Goal: Information Seeking & Learning: Learn about a topic

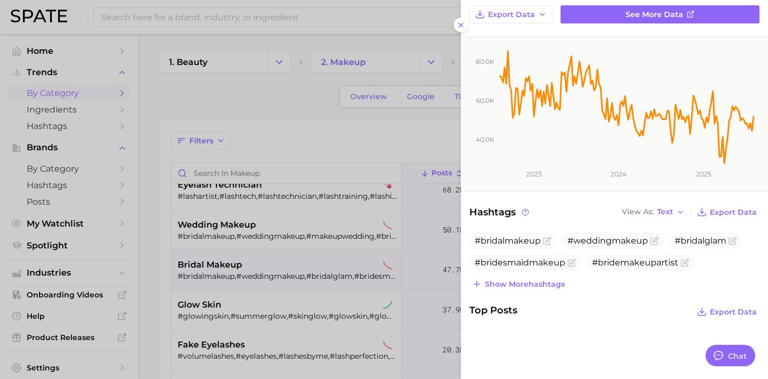
scroll to position [105, 0]
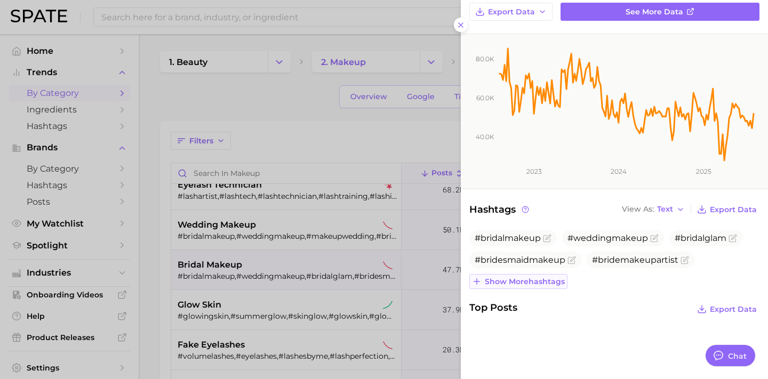
click at [526, 284] on span "Show more hashtags" at bounding box center [525, 281] width 80 height 9
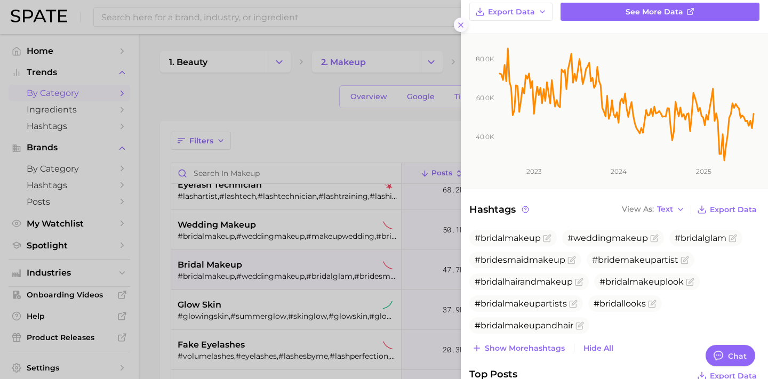
click at [462, 25] on icon at bounding box center [461, 25] width 9 height 9
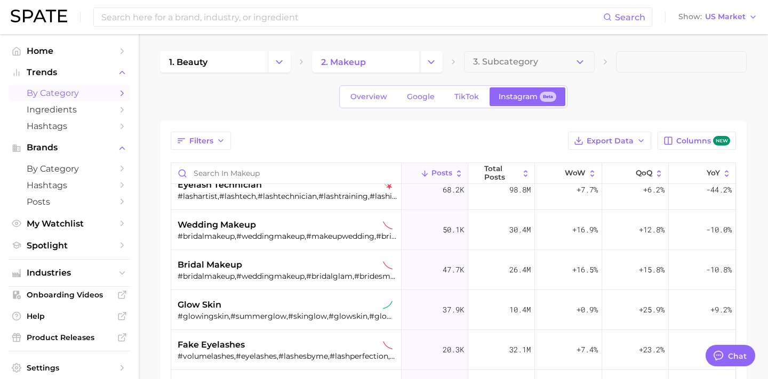
scroll to position [191, 0]
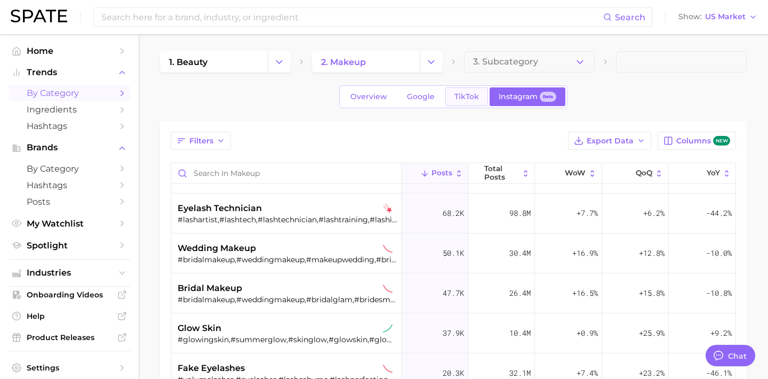
click at [468, 98] on span "TikTok" at bounding box center [466, 96] width 25 height 9
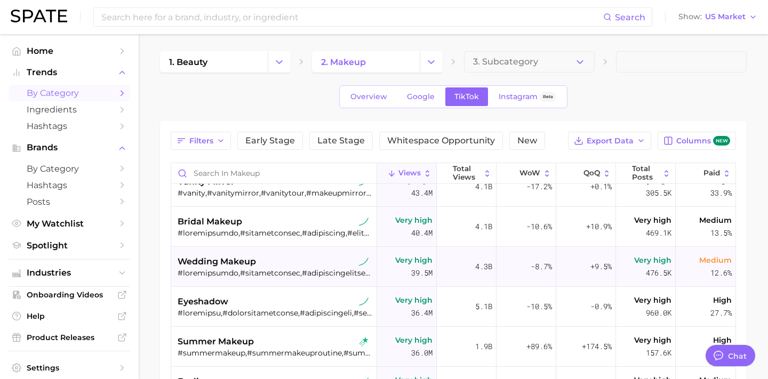
scroll to position [697, 0]
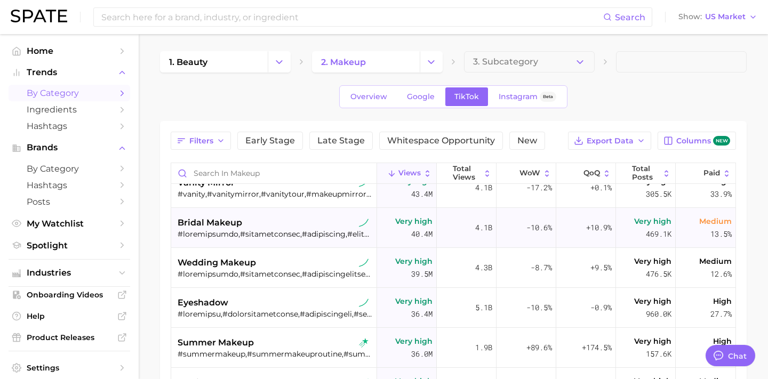
click at [318, 226] on div "bridal makeup" at bounding box center [275, 223] width 195 height 13
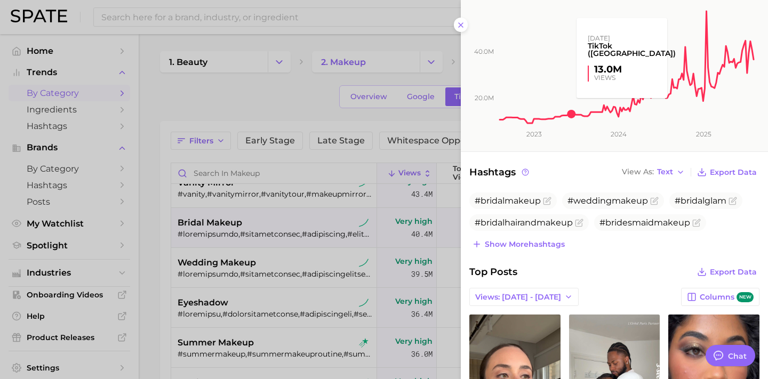
scroll to position [195, 0]
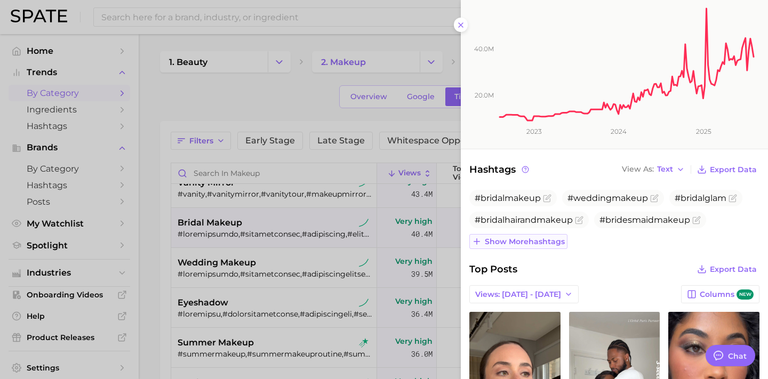
click at [543, 245] on button "Show more hashtags" at bounding box center [518, 241] width 98 height 15
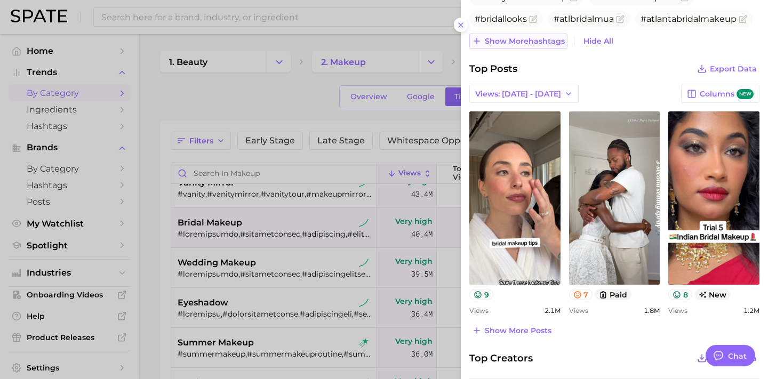
scroll to position [442, 0]
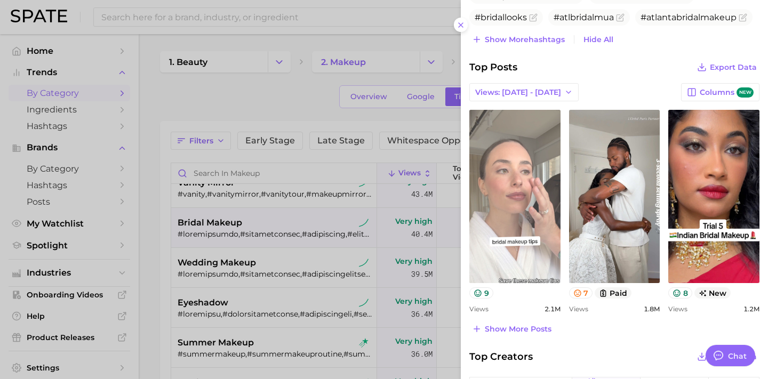
click at [524, 235] on link "view post on TikTok" at bounding box center [514, 196] width 91 height 173
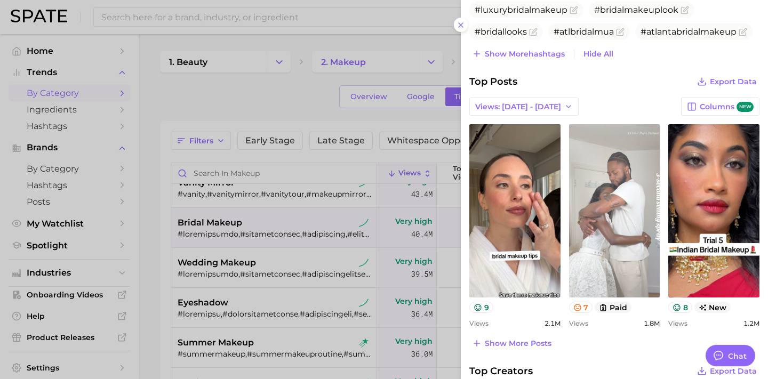
scroll to position [421, 0]
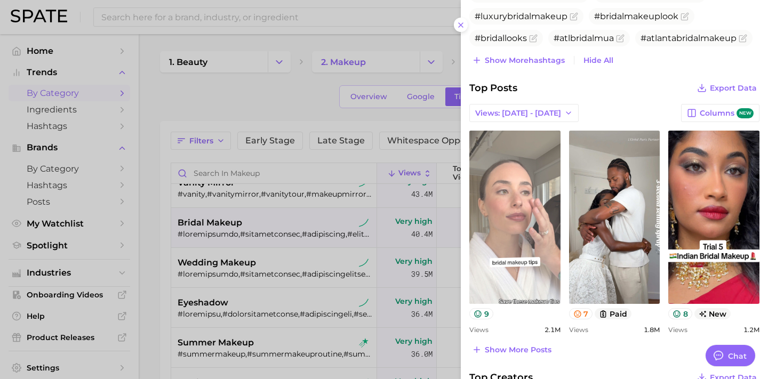
click at [520, 248] on link "view post on TikTok" at bounding box center [514, 217] width 91 height 173
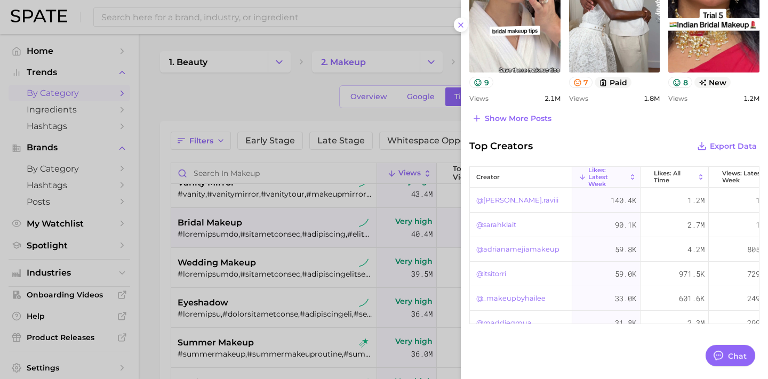
scroll to position [657, 0]
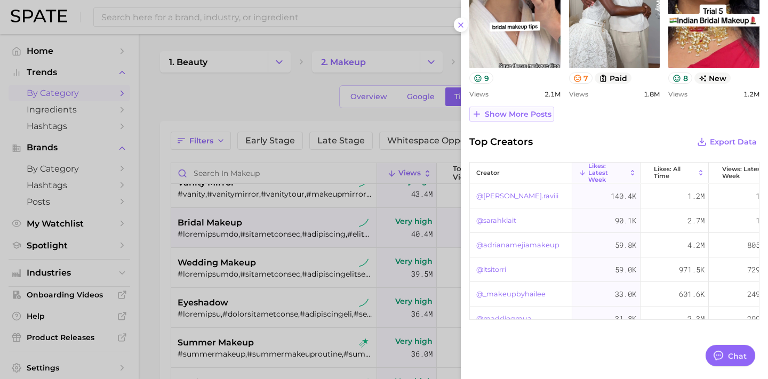
click at [500, 118] on button "Show more posts" at bounding box center [511, 114] width 85 height 15
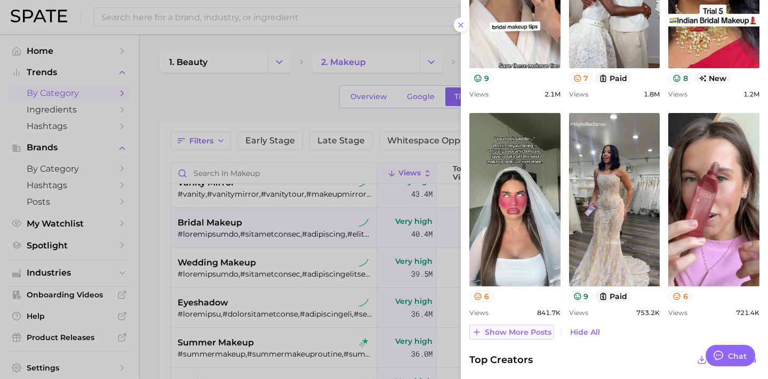
scroll to position [0, 0]
click at [523, 331] on span "Show more posts" at bounding box center [518, 332] width 67 height 9
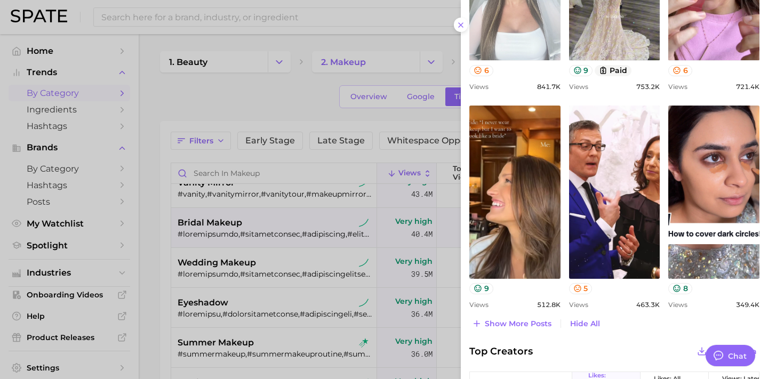
scroll to position [884, 0]
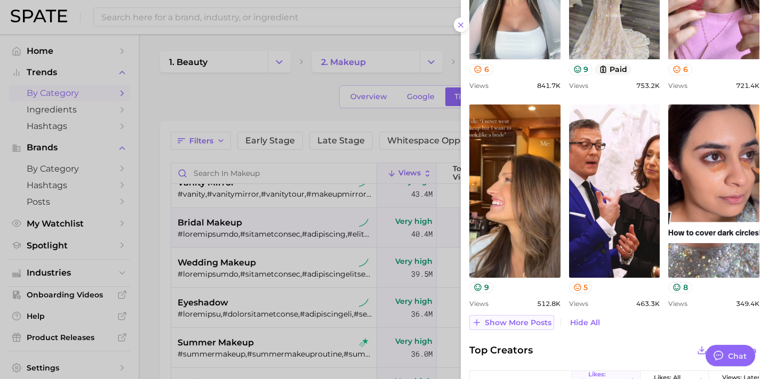
click at [513, 325] on span "Show more posts" at bounding box center [518, 322] width 67 height 9
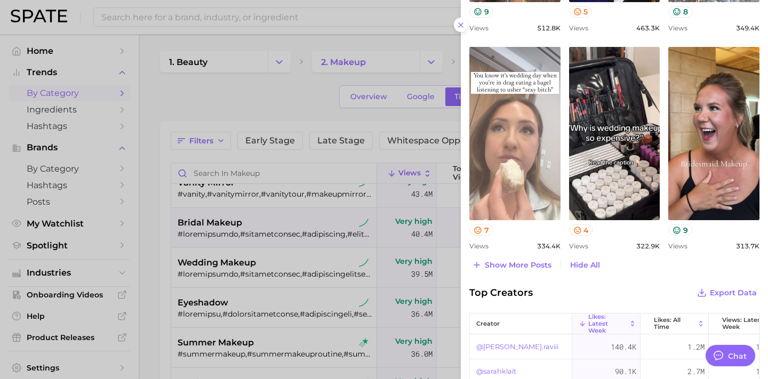
scroll to position [1162, 0]
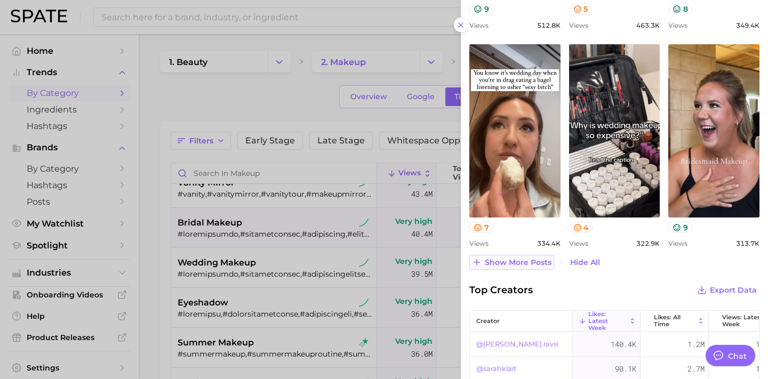
click at [524, 262] on span "Show more posts" at bounding box center [518, 262] width 67 height 9
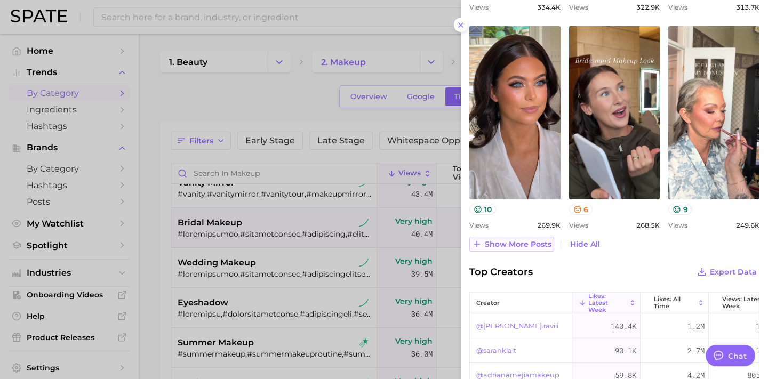
scroll to position [1400, 0]
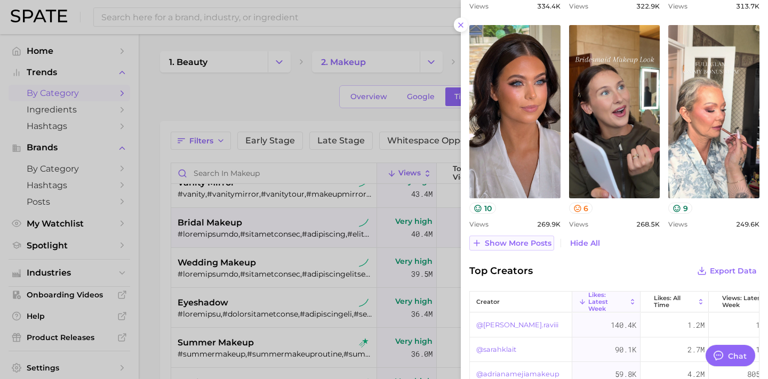
click at [509, 244] on span "Show more posts" at bounding box center [518, 243] width 67 height 9
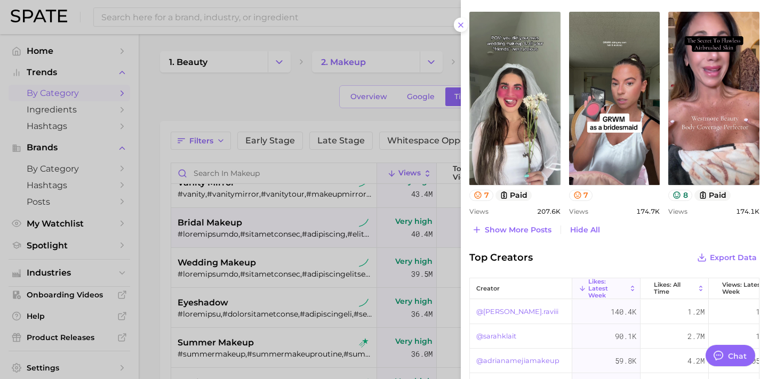
scroll to position [1654, 0]
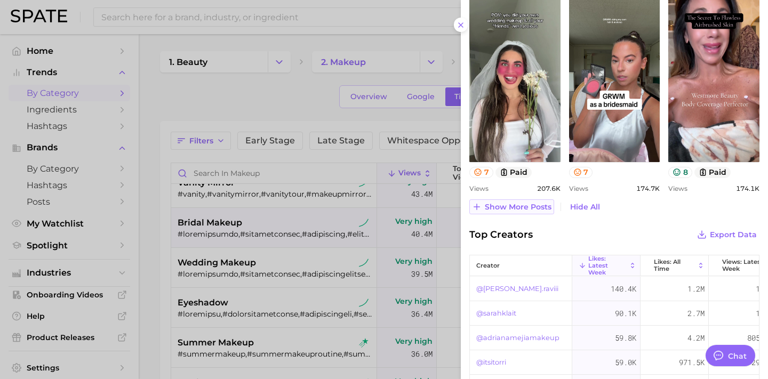
click at [507, 208] on span "Show more posts" at bounding box center [518, 207] width 67 height 9
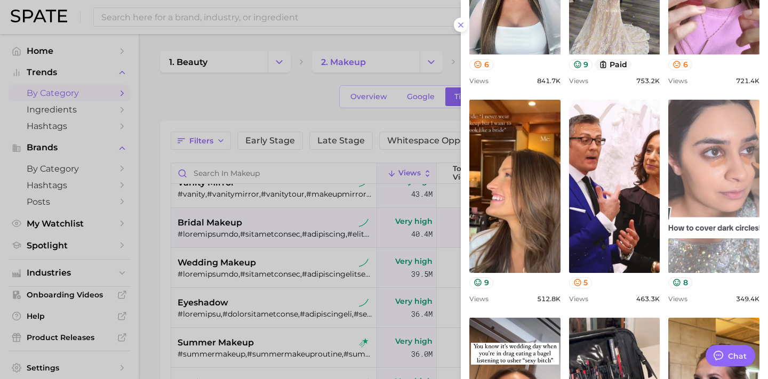
scroll to position [892, 0]
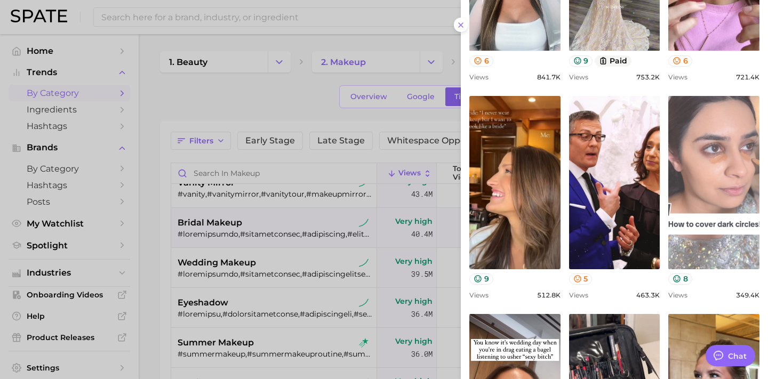
click at [703, 215] on link "view post on TikTok" at bounding box center [713, 182] width 91 height 173
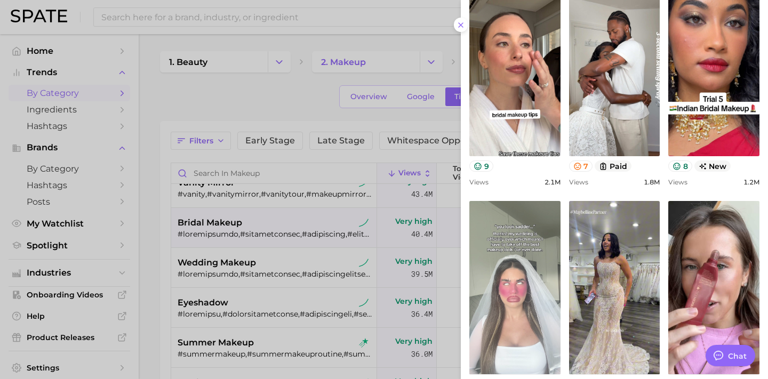
scroll to position [565, 0]
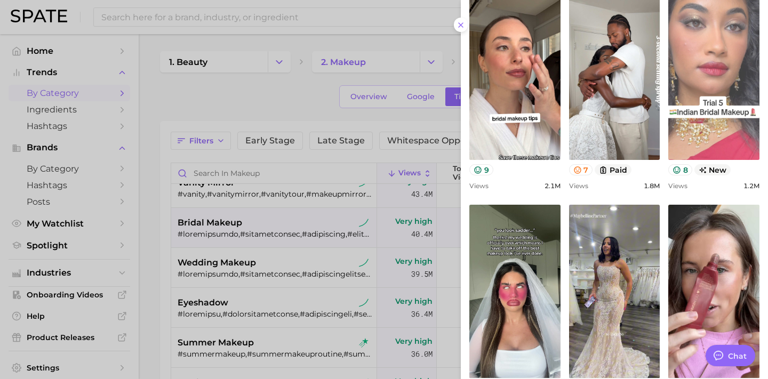
click at [713, 69] on link "view post on TikTok" at bounding box center [713, 73] width 91 height 173
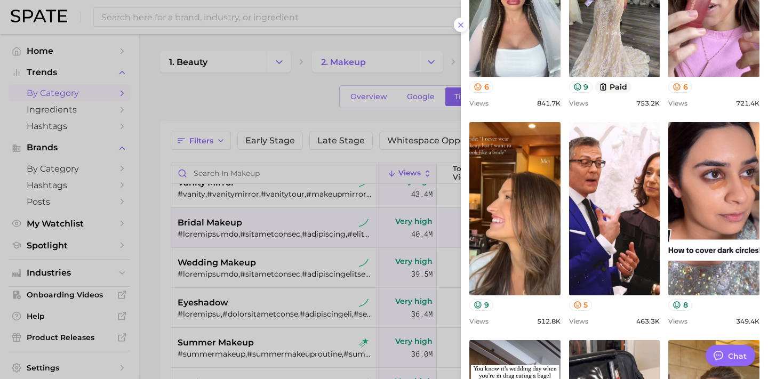
scroll to position [870, 0]
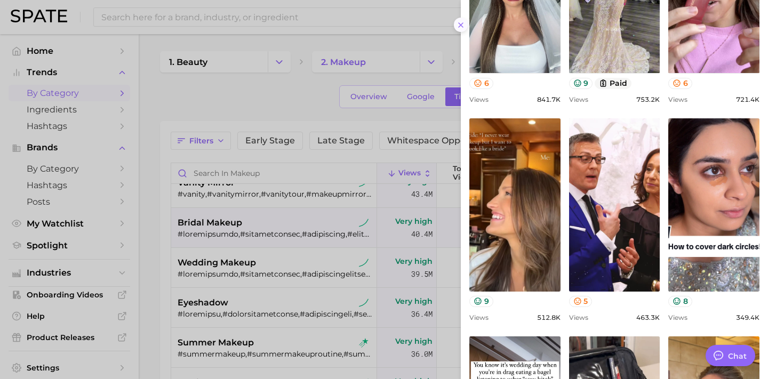
click at [465, 19] on button at bounding box center [461, 25] width 14 height 14
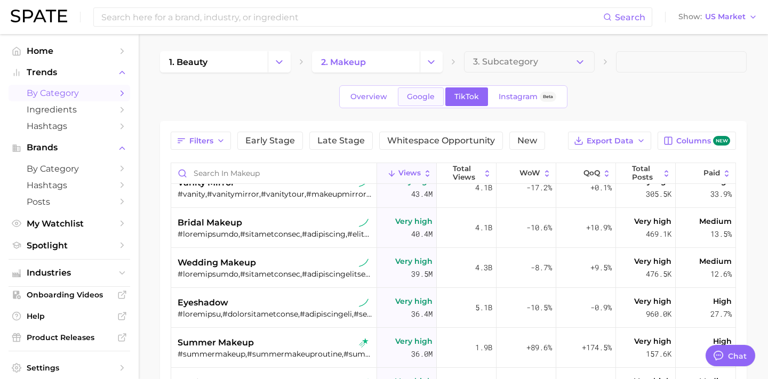
click at [430, 99] on span "Google" at bounding box center [421, 96] width 28 height 9
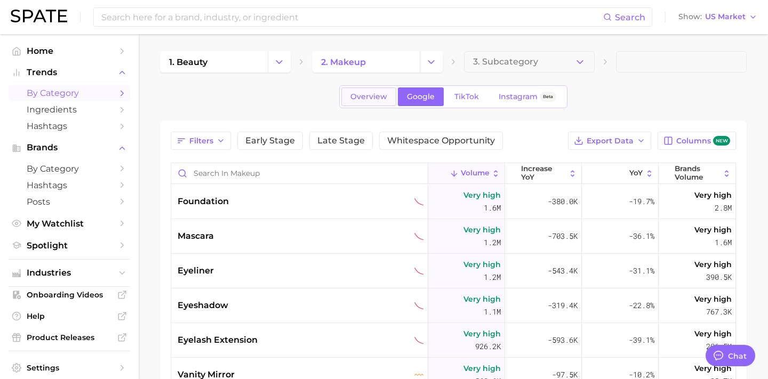
click at [367, 93] on span "Overview" at bounding box center [368, 96] width 37 height 9
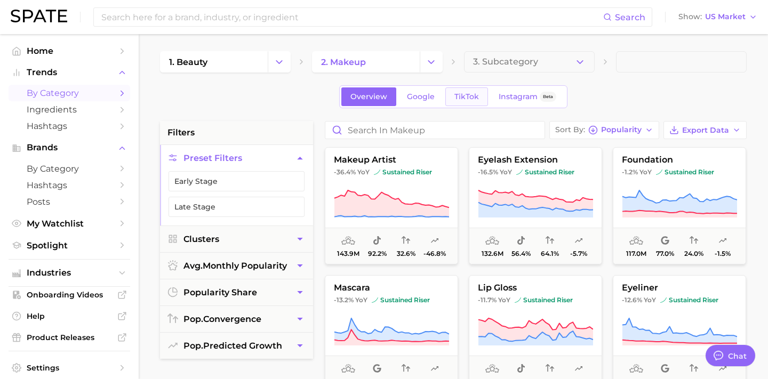
click at [474, 99] on span "TikTok" at bounding box center [466, 96] width 25 height 9
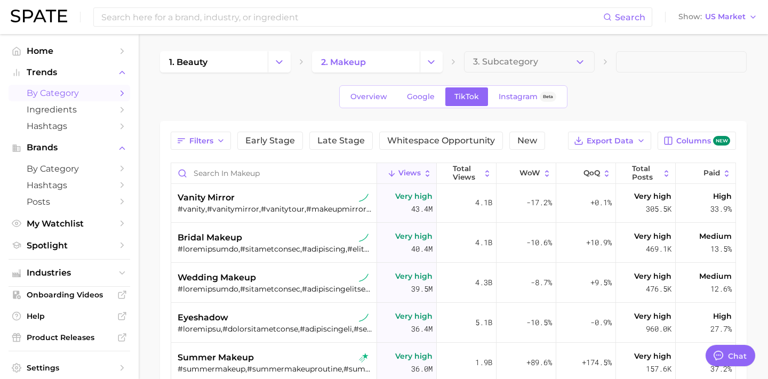
scroll to position [683, 0]
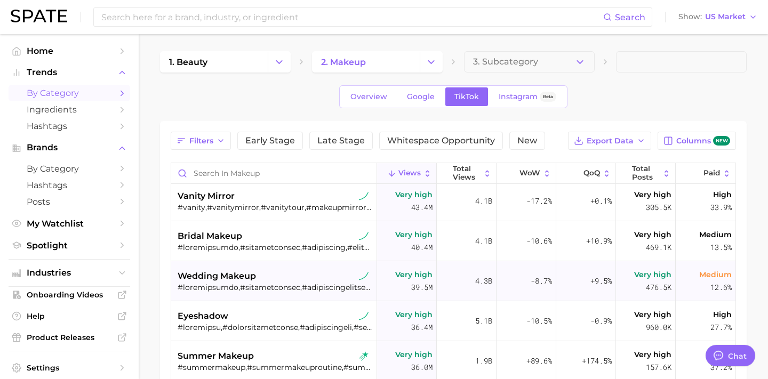
click at [321, 278] on div "wedding makeup" at bounding box center [275, 276] width 195 height 13
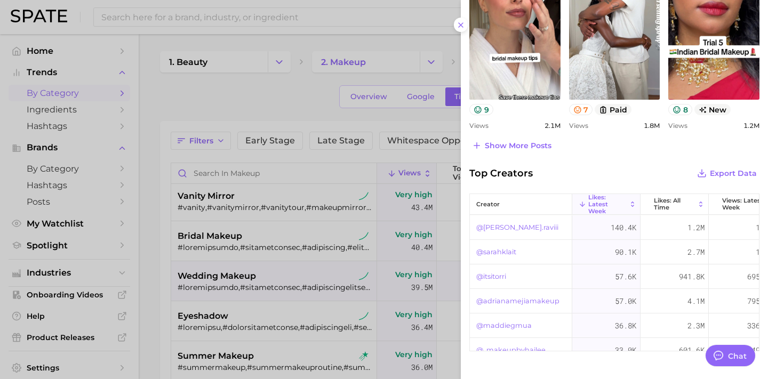
scroll to position [596, 0]
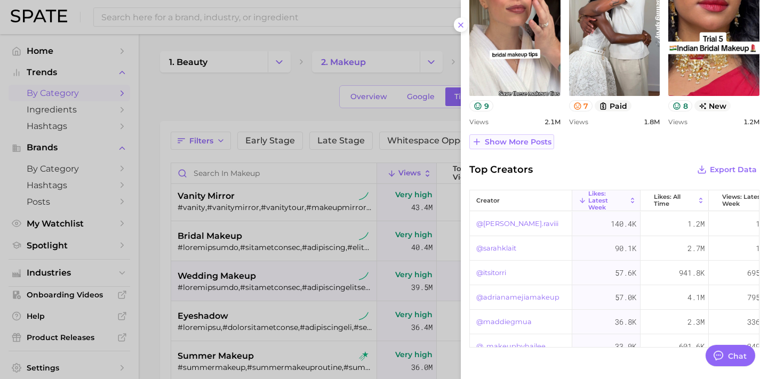
click at [519, 145] on span "Show more posts" at bounding box center [518, 142] width 67 height 9
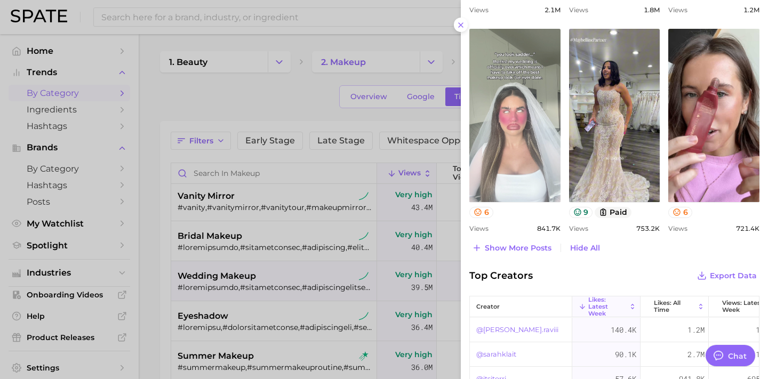
scroll to position [709, 0]
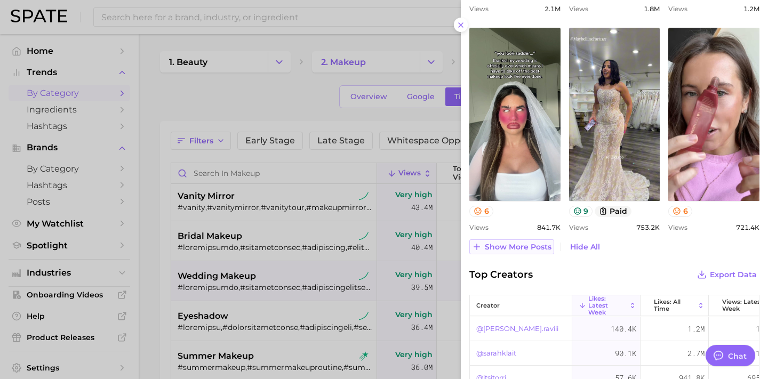
click at [516, 245] on span "Show more posts" at bounding box center [518, 247] width 67 height 9
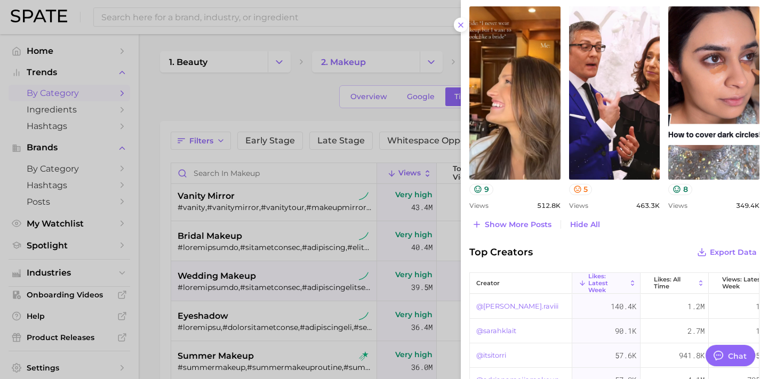
scroll to position [949, 0]
click at [506, 227] on span "Show more posts" at bounding box center [518, 224] width 67 height 9
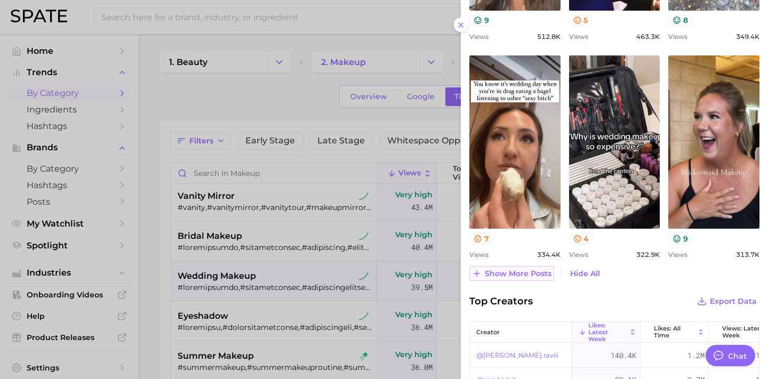
scroll to position [1120, 0]
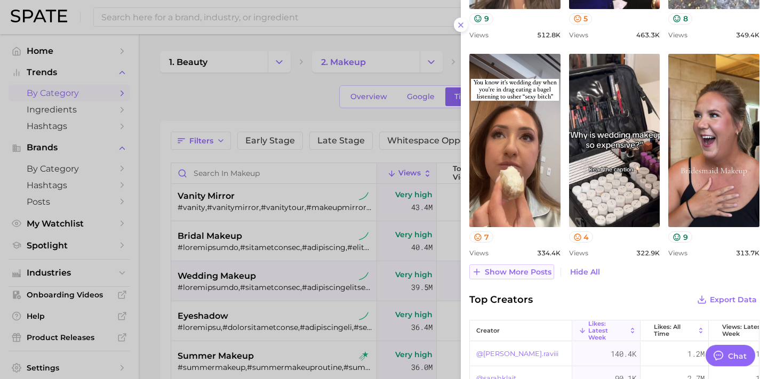
click at [517, 268] on span "Show more posts" at bounding box center [518, 272] width 67 height 9
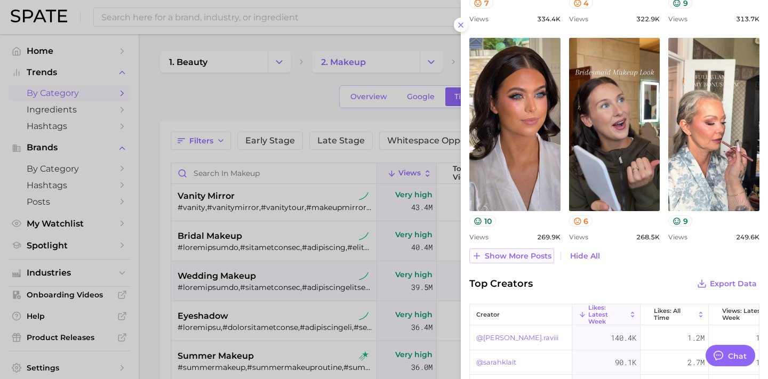
scroll to position [1354, 0]
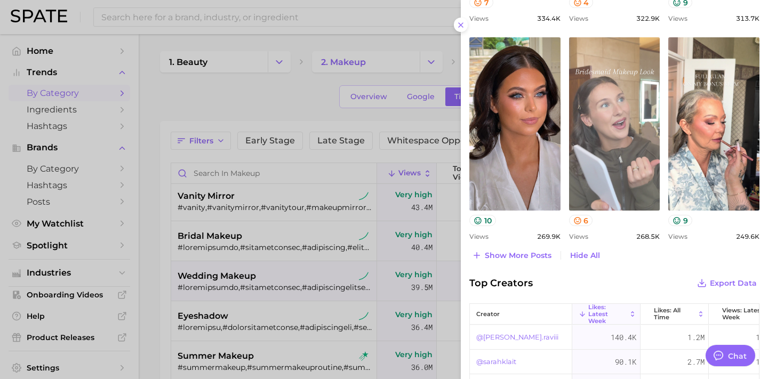
click at [610, 155] on link "view post on TikTok" at bounding box center [614, 123] width 91 height 173
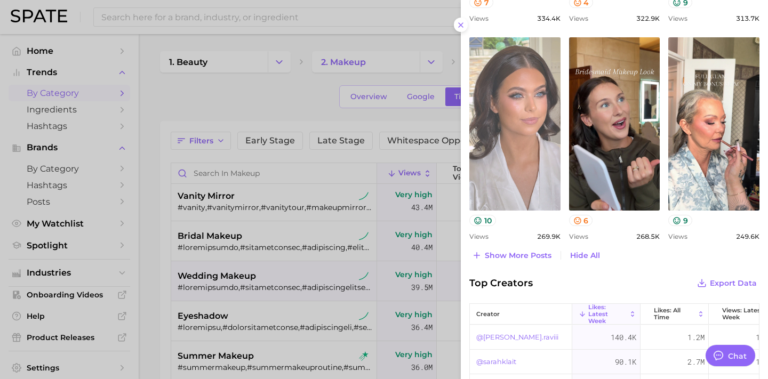
click at [518, 141] on link "view post on TikTok" at bounding box center [514, 123] width 91 height 173
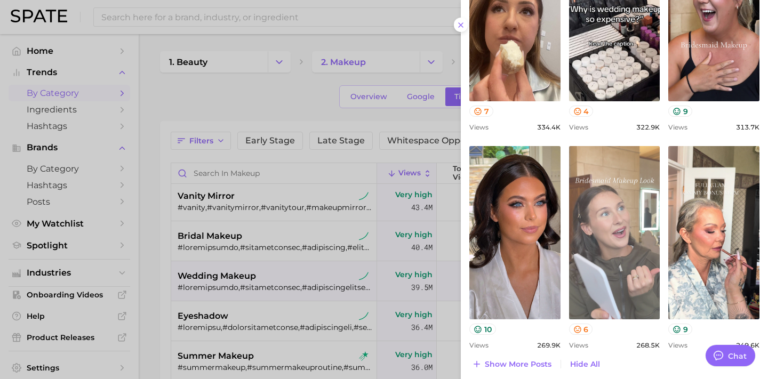
scroll to position [1253, 0]
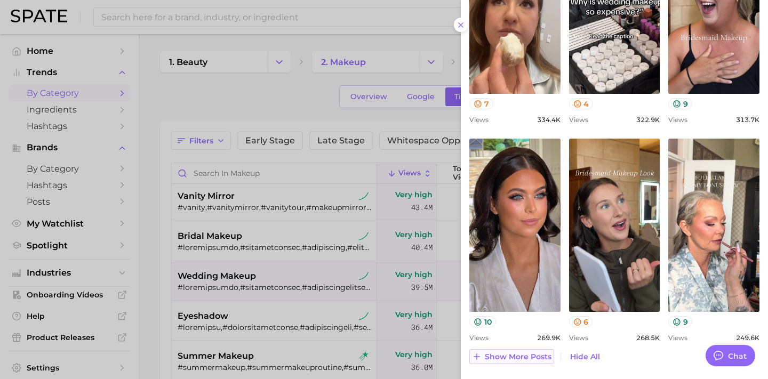
click at [521, 362] on button "Show more posts" at bounding box center [511, 356] width 85 height 15
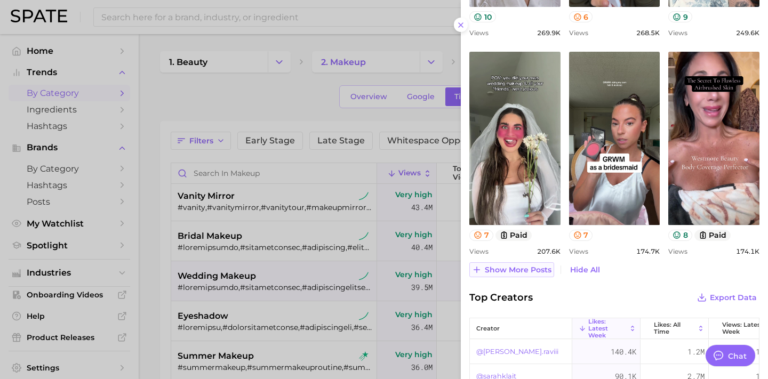
scroll to position [0, 0]
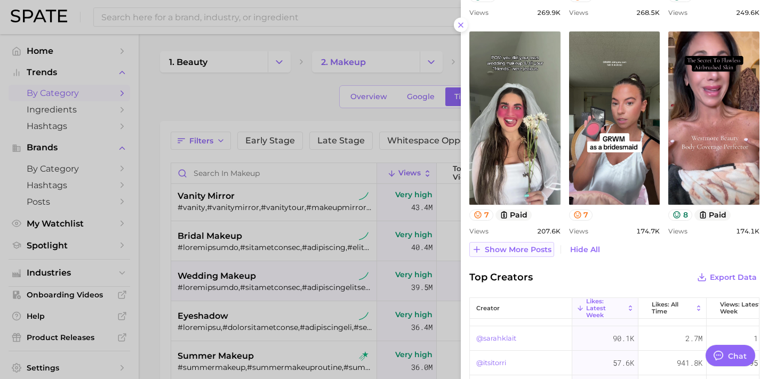
click at [521, 246] on span "Show more posts" at bounding box center [518, 249] width 67 height 9
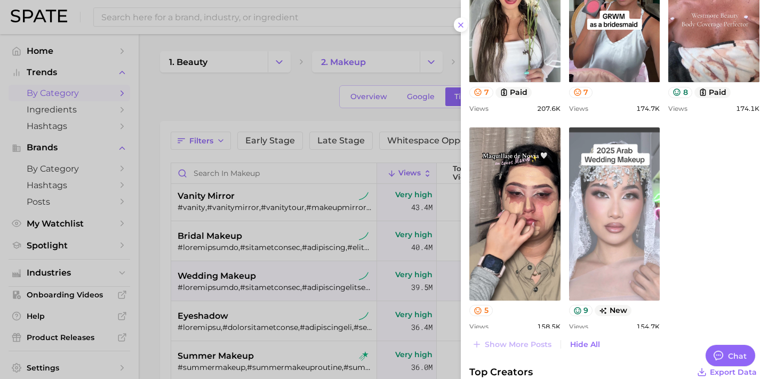
click at [622, 243] on link "view post on TikTok" at bounding box center [614, 213] width 91 height 173
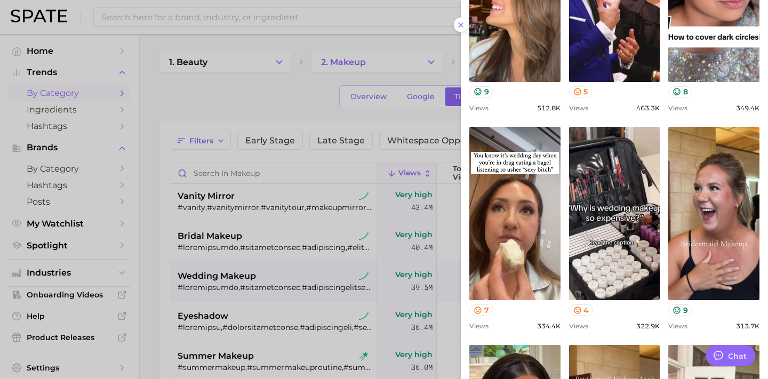
scroll to position [1085, 0]
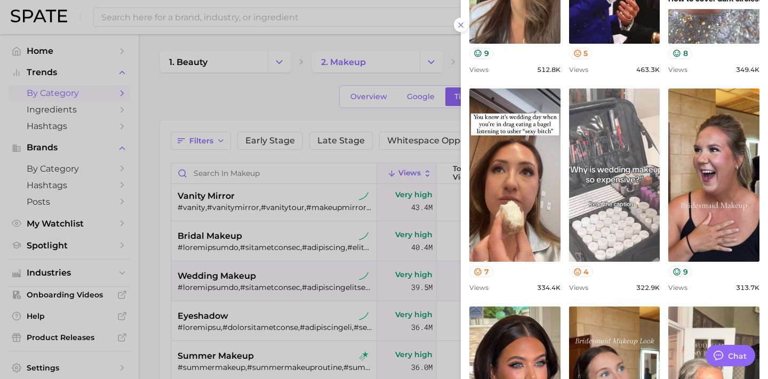
click at [621, 175] on link "view post on TikTok" at bounding box center [614, 175] width 91 height 173
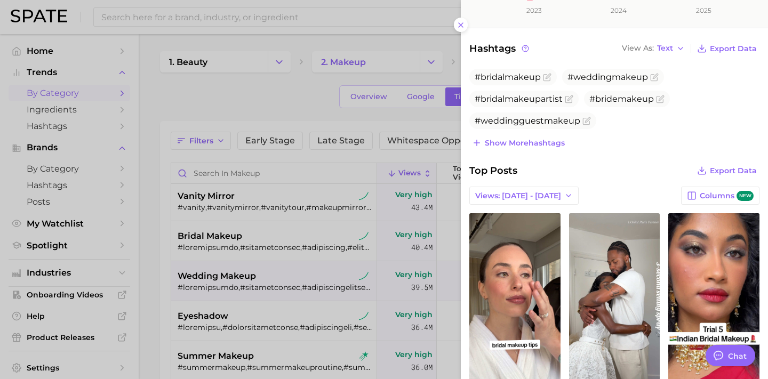
scroll to position [276, 0]
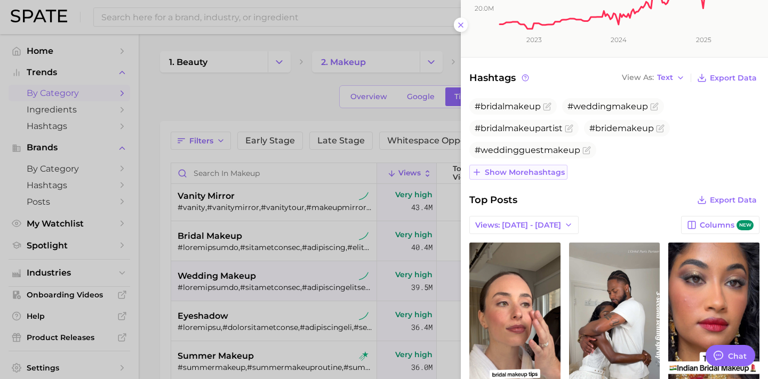
click at [522, 174] on span "Show more hashtags" at bounding box center [525, 172] width 80 height 9
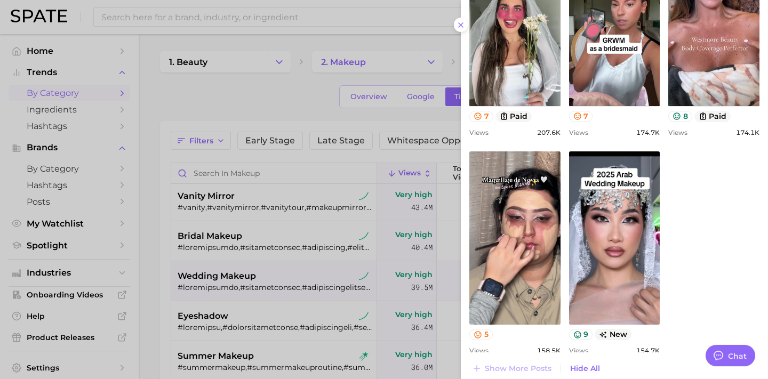
scroll to position [1976, 0]
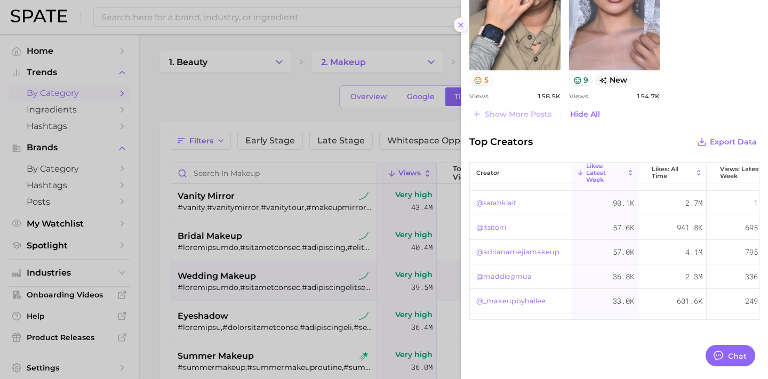
click at [461, 31] on button at bounding box center [461, 25] width 14 height 14
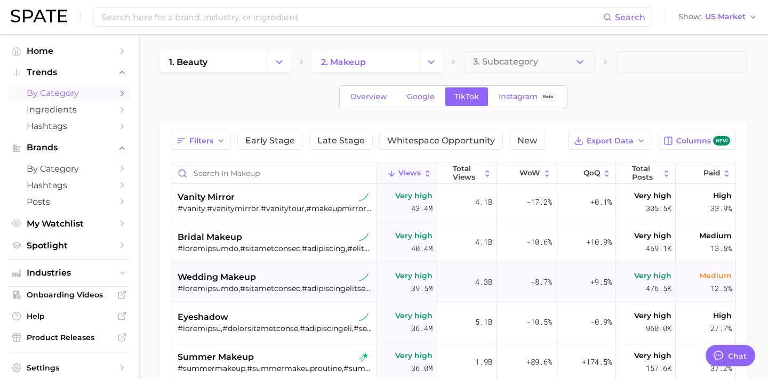
scroll to position [683, 0]
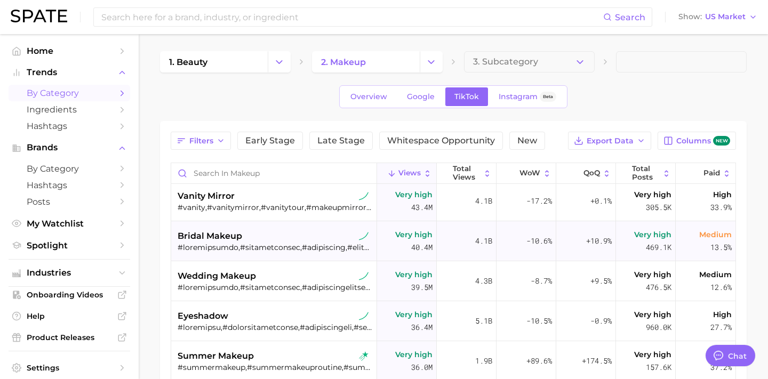
click at [301, 235] on div "bridal makeup" at bounding box center [275, 236] width 195 height 13
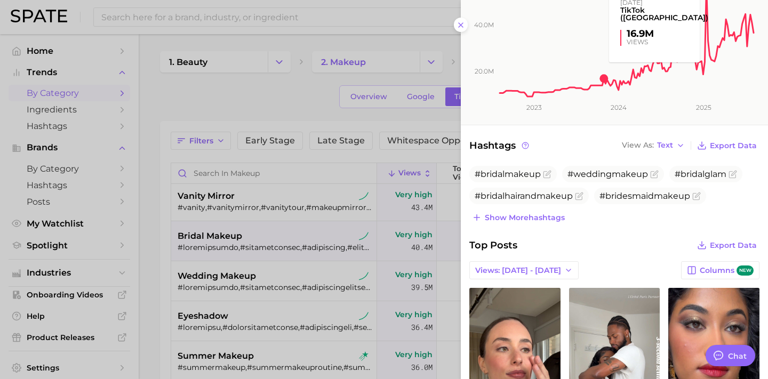
scroll to position [223, 0]
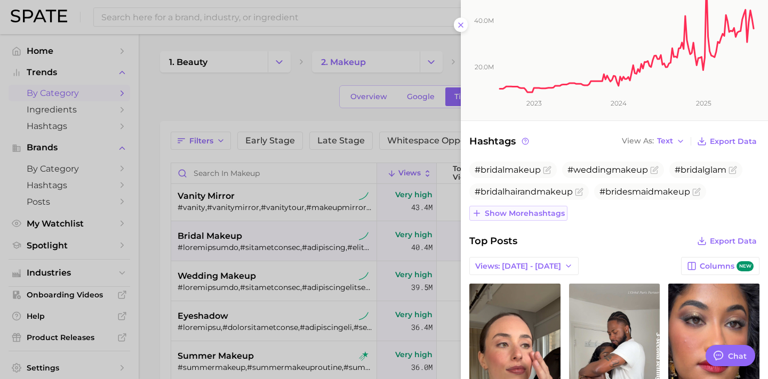
click at [545, 209] on span "Show more hashtags" at bounding box center [525, 213] width 80 height 9
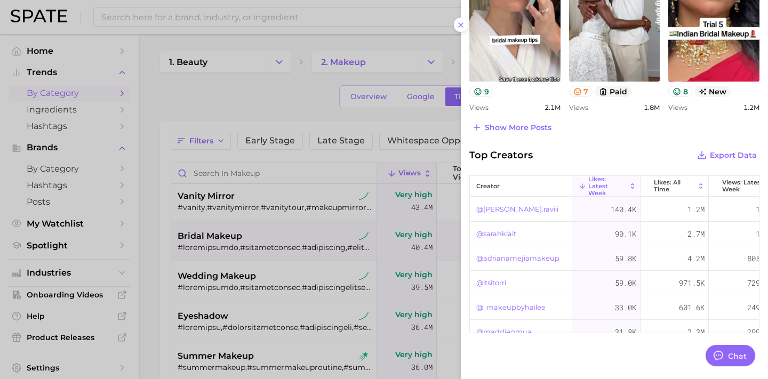
scroll to position [646, 0]
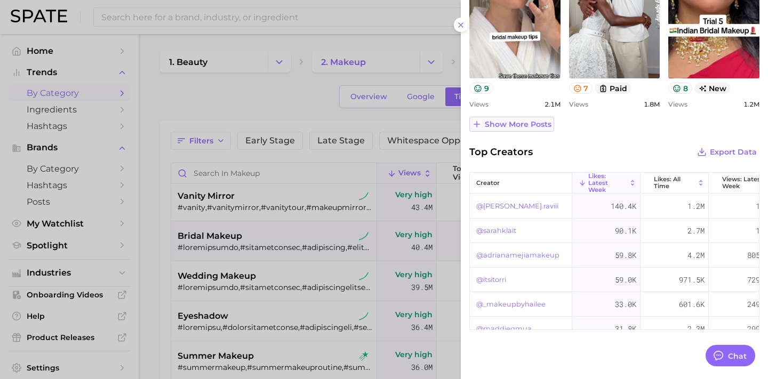
click at [513, 128] on button "Show more posts" at bounding box center [511, 124] width 85 height 15
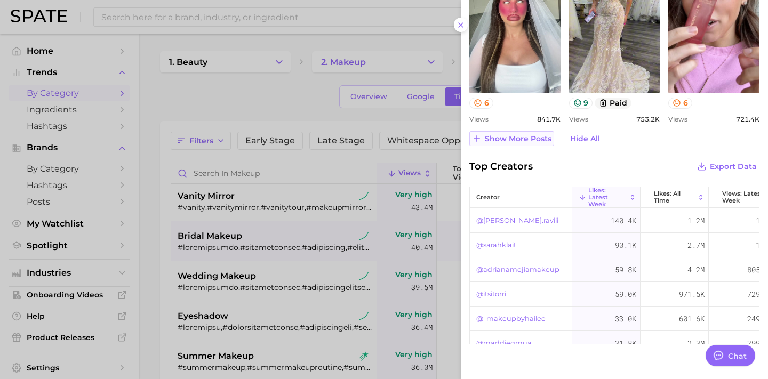
scroll to position [875, 0]
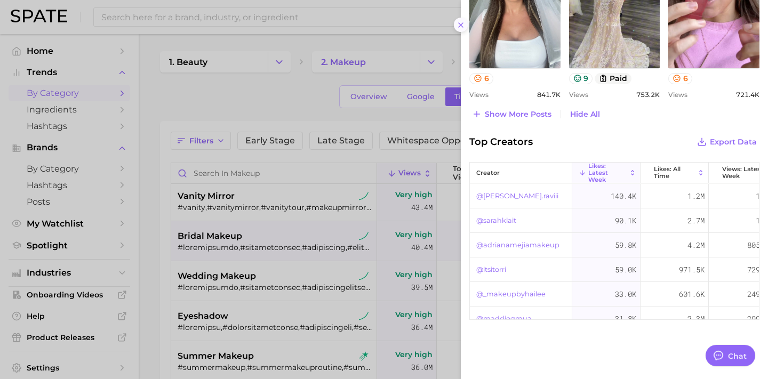
click at [461, 26] on line at bounding box center [461, 25] width 4 height 4
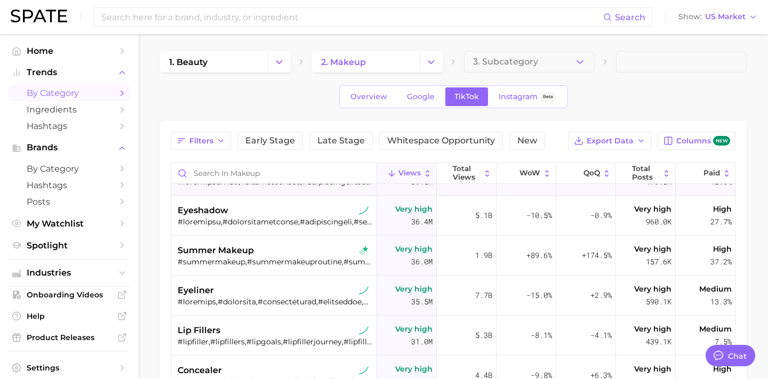
scroll to position [802, 0]
